Goal: Find specific page/section: Find specific page/section

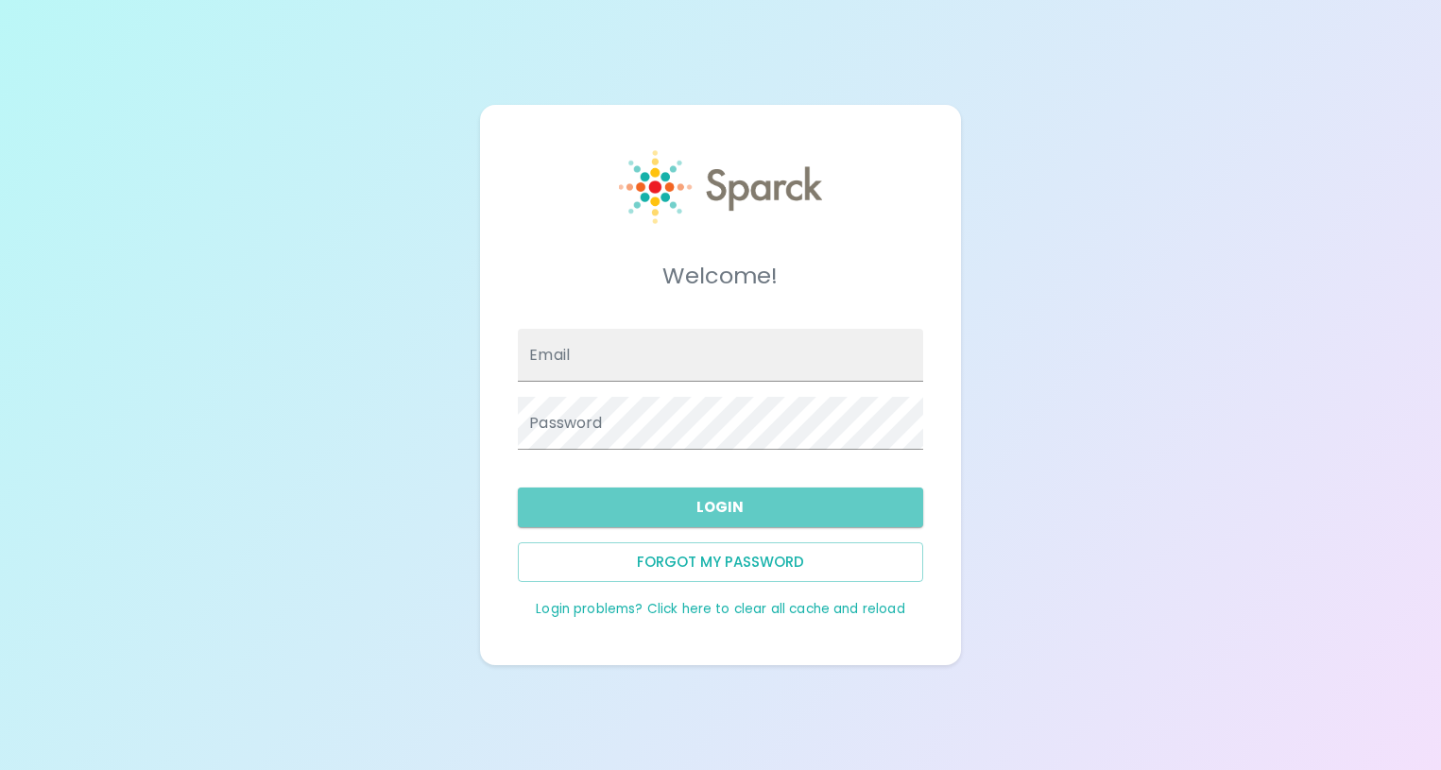
click at [730, 507] on button "Login" at bounding box center [720, 508] width 404 height 40
type input "[PERSON_NAME][EMAIL_ADDRESS][DOMAIN_NAME]"
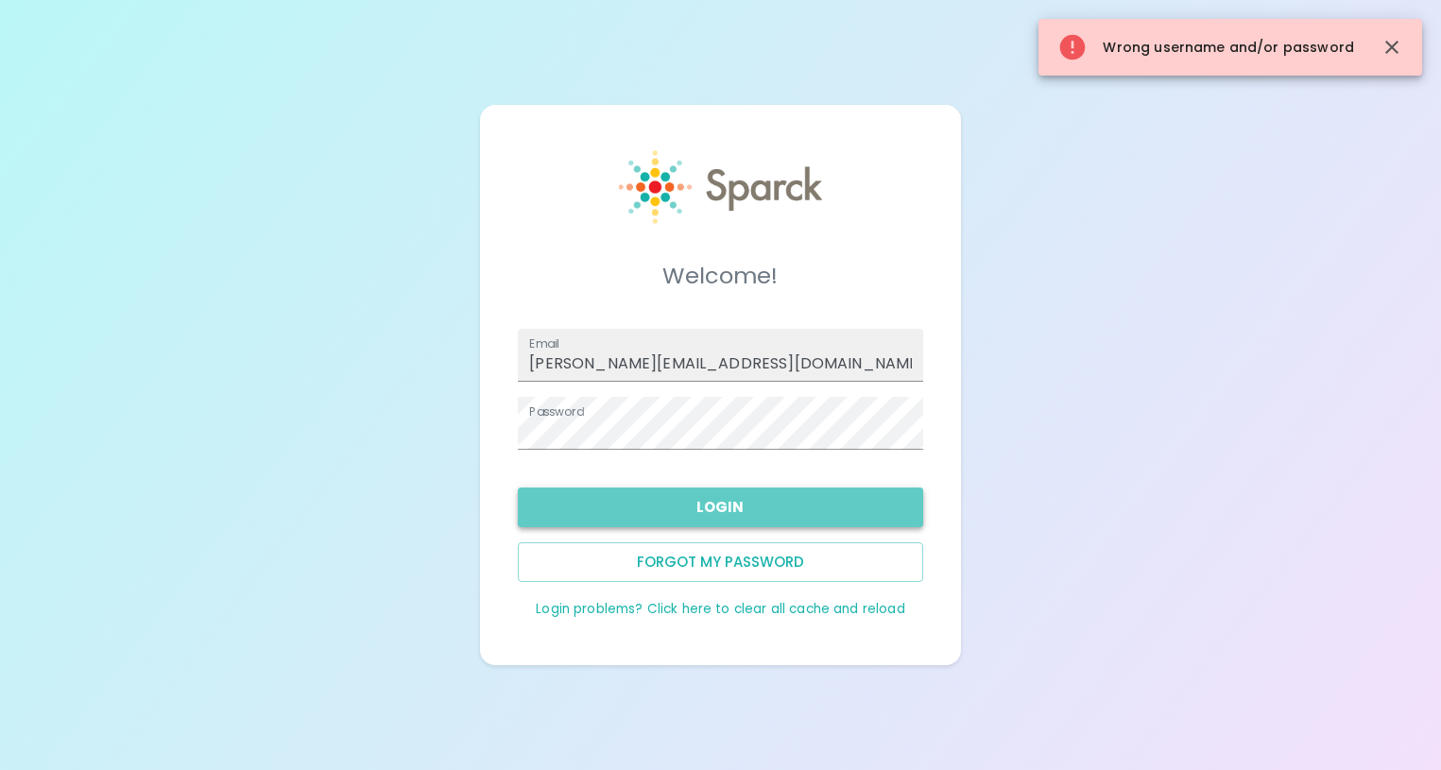
click at [682, 505] on button "Login" at bounding box center [720, 508] width 404 height 40
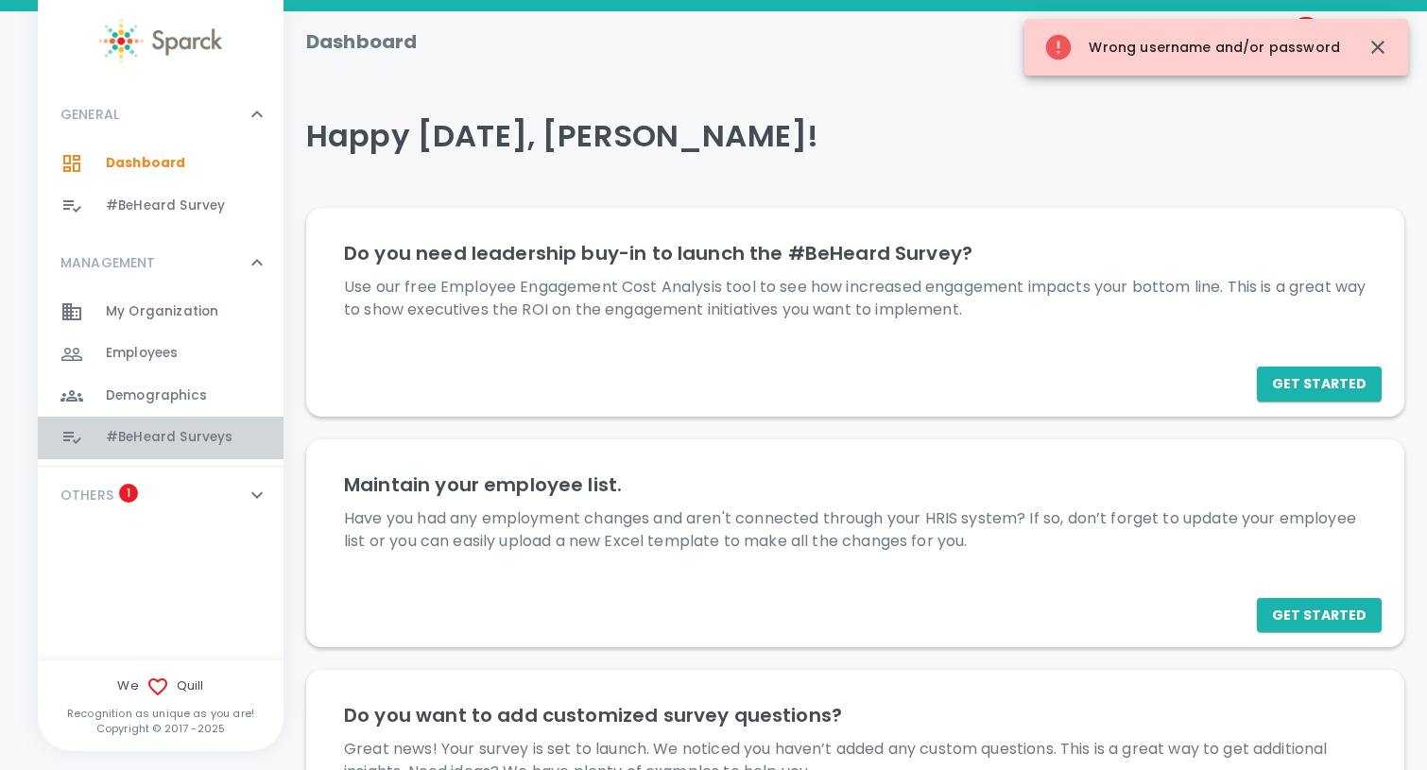
click at [176, 430] on span "#BeHeard Surveys" at bounding box center [169, 437] width 127 height 19
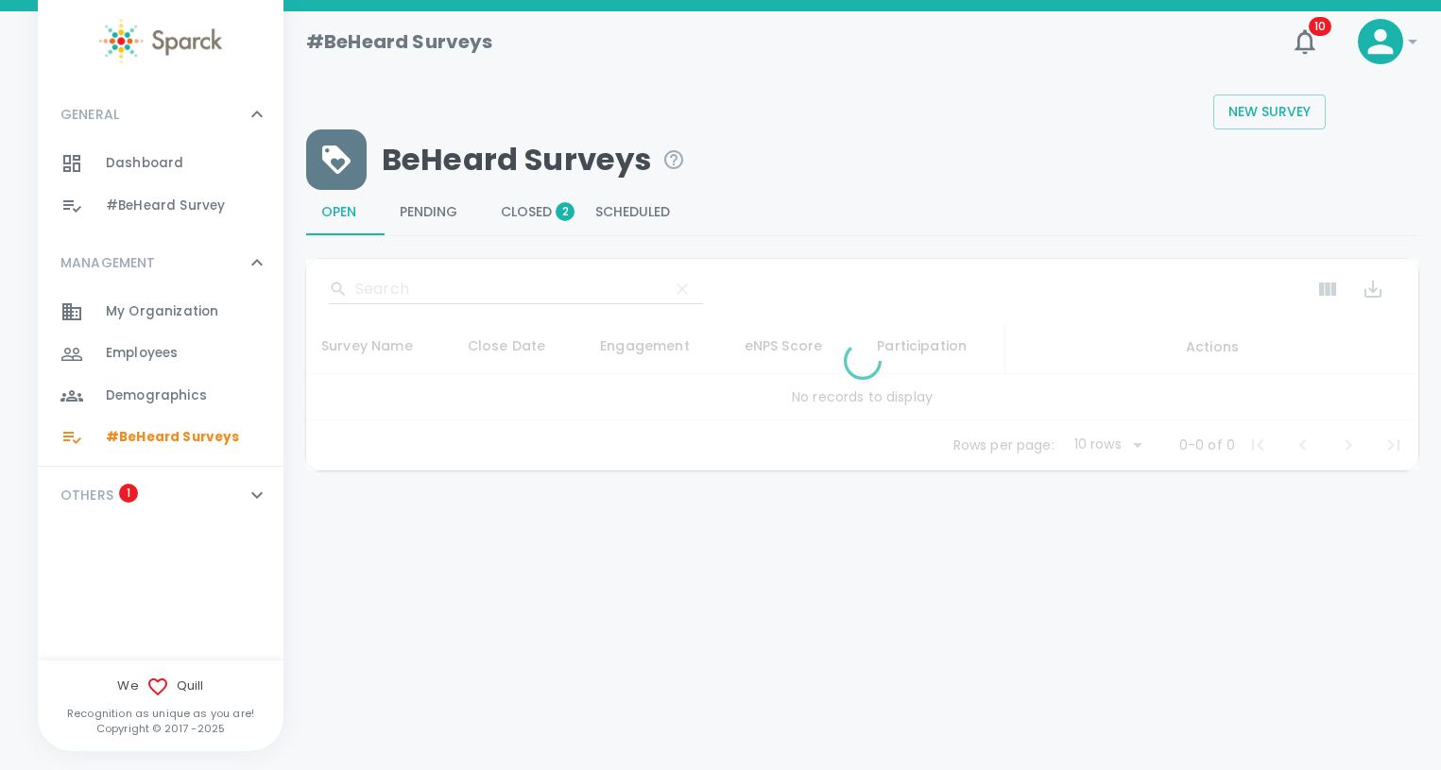
click at [546, 215] on span "Closed 2" at bounding box center [533, 212] width 64 height 17
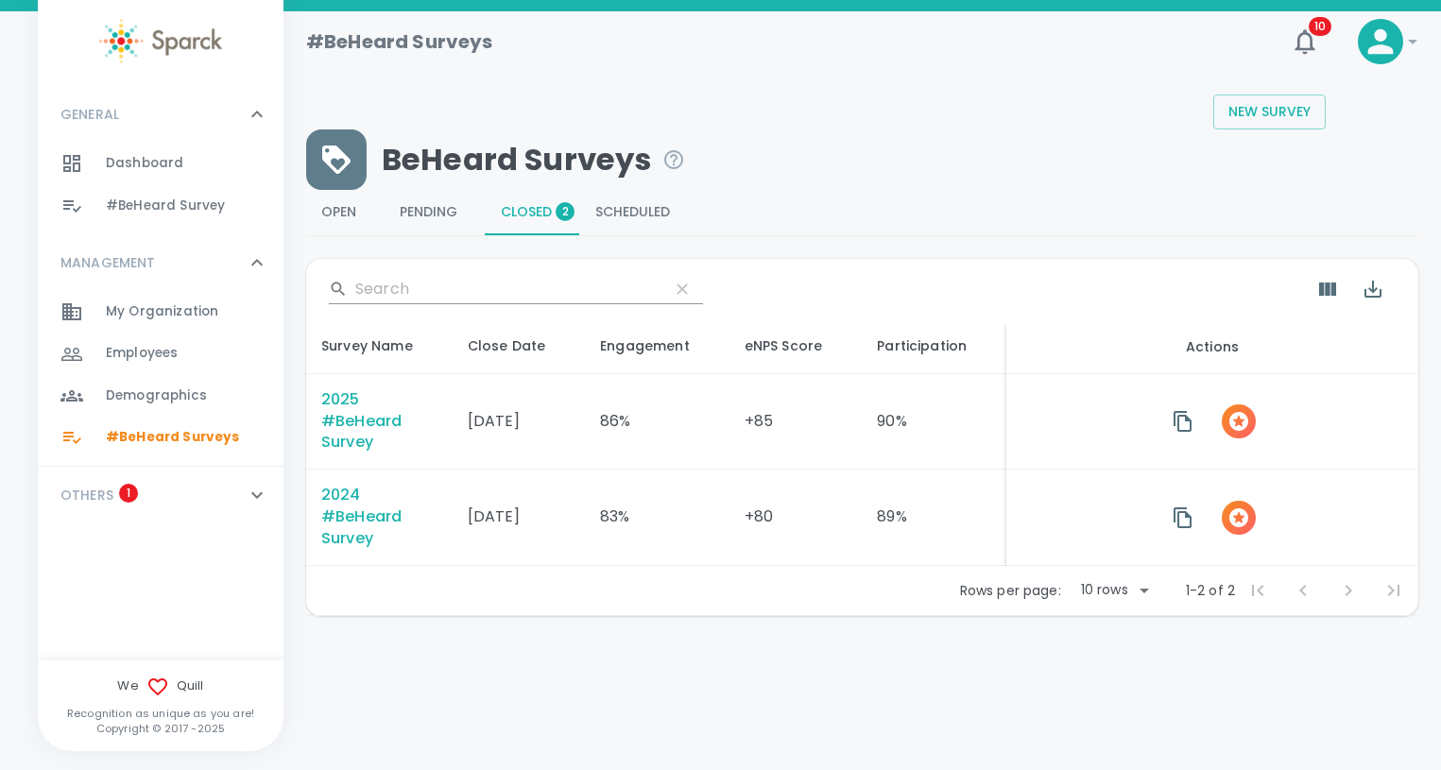
click at [354, 420] on div "2025 #BeHeard Survey" at bounding box center [379, 421] width 116 height 65
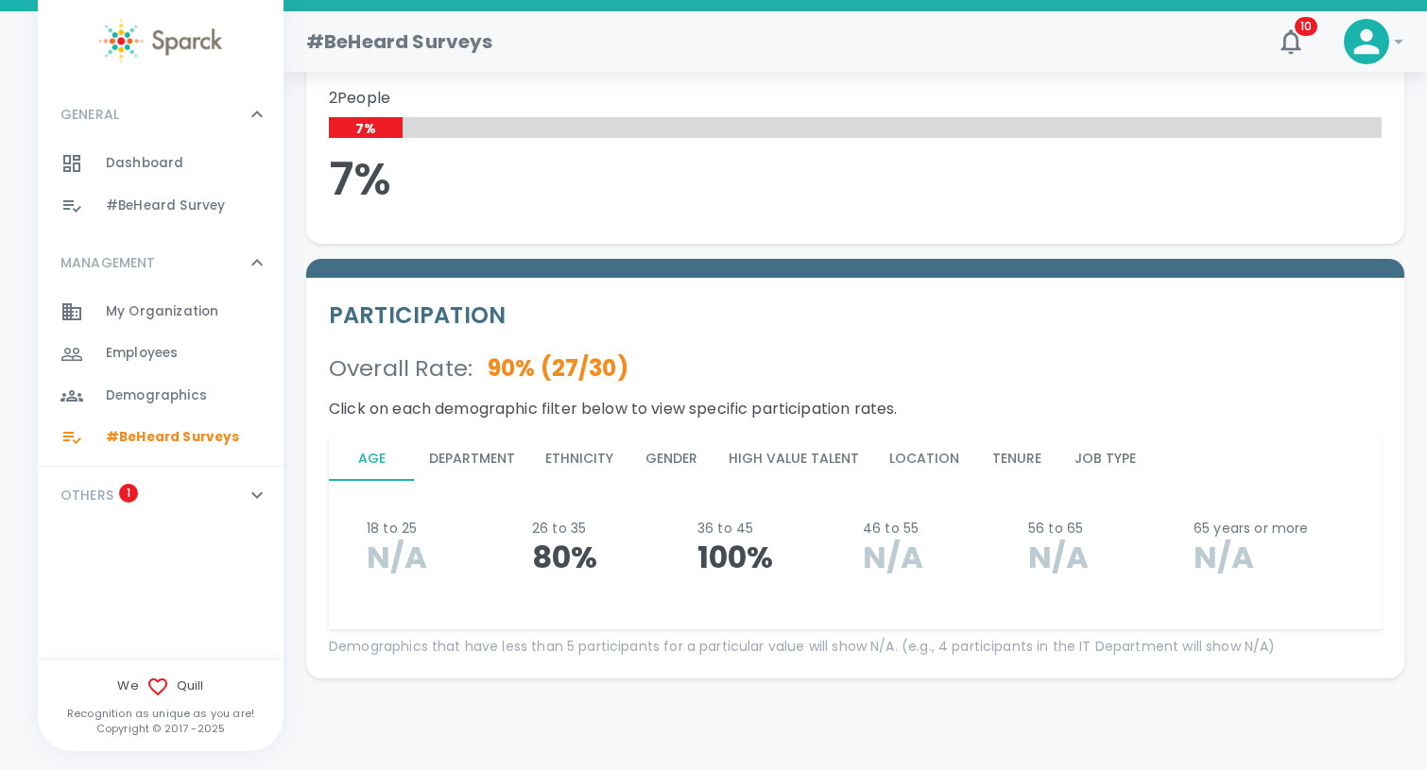
scroll to position [1666, 0]
